Goal: Information Seeking & Learning: Learn about a topic

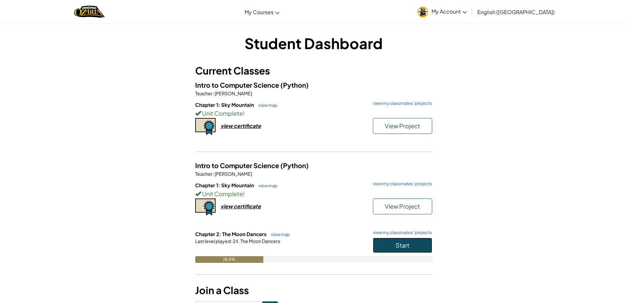
click at [406, 243] on span "Start" at bounding box center [403, 245] width 14 height 8
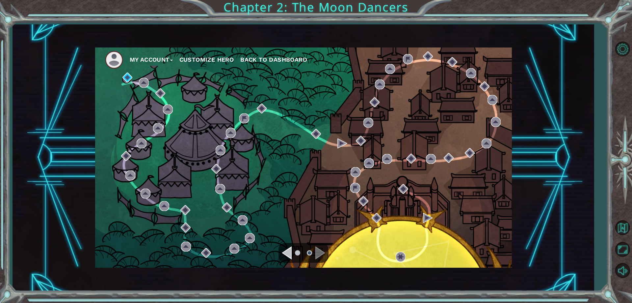
click at [290, 255] on div "Navigate to the previous page" at bounding box center [287, 252] width 10 height 13
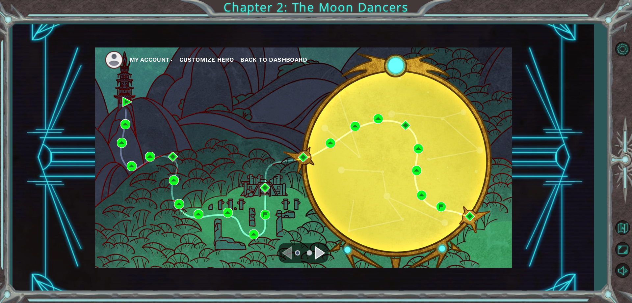
click at [293, 252] on ul at bounding box center [304, 252] width 24 height 13
drag, startPoint x: 560, startPoint y: 209, endPoint x: 574, endPoint y: 236, distance: 29.5
click at [575, 236] on div "My Account Customize Hero Back to Dashboard" at bounding box center [304, 157] width 582 height 266
